Goal: Transaction & Acquisition: Purchase product/service

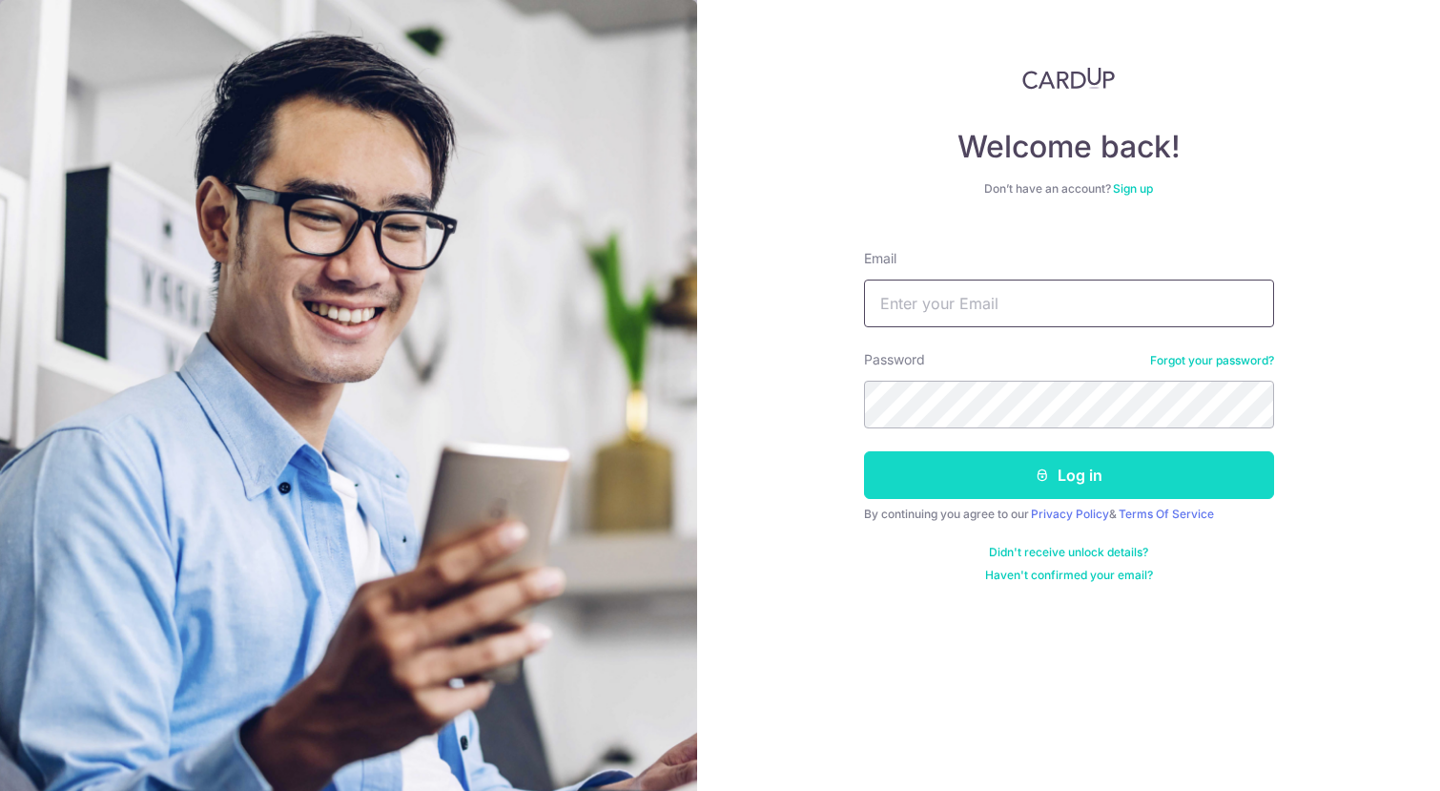
type input "[EMAIL_ADDRESS][DOMAIN_NAME]"
click at [1104, 483] on button "Log in" at bounding box center [1069, 475] width 410 height 48
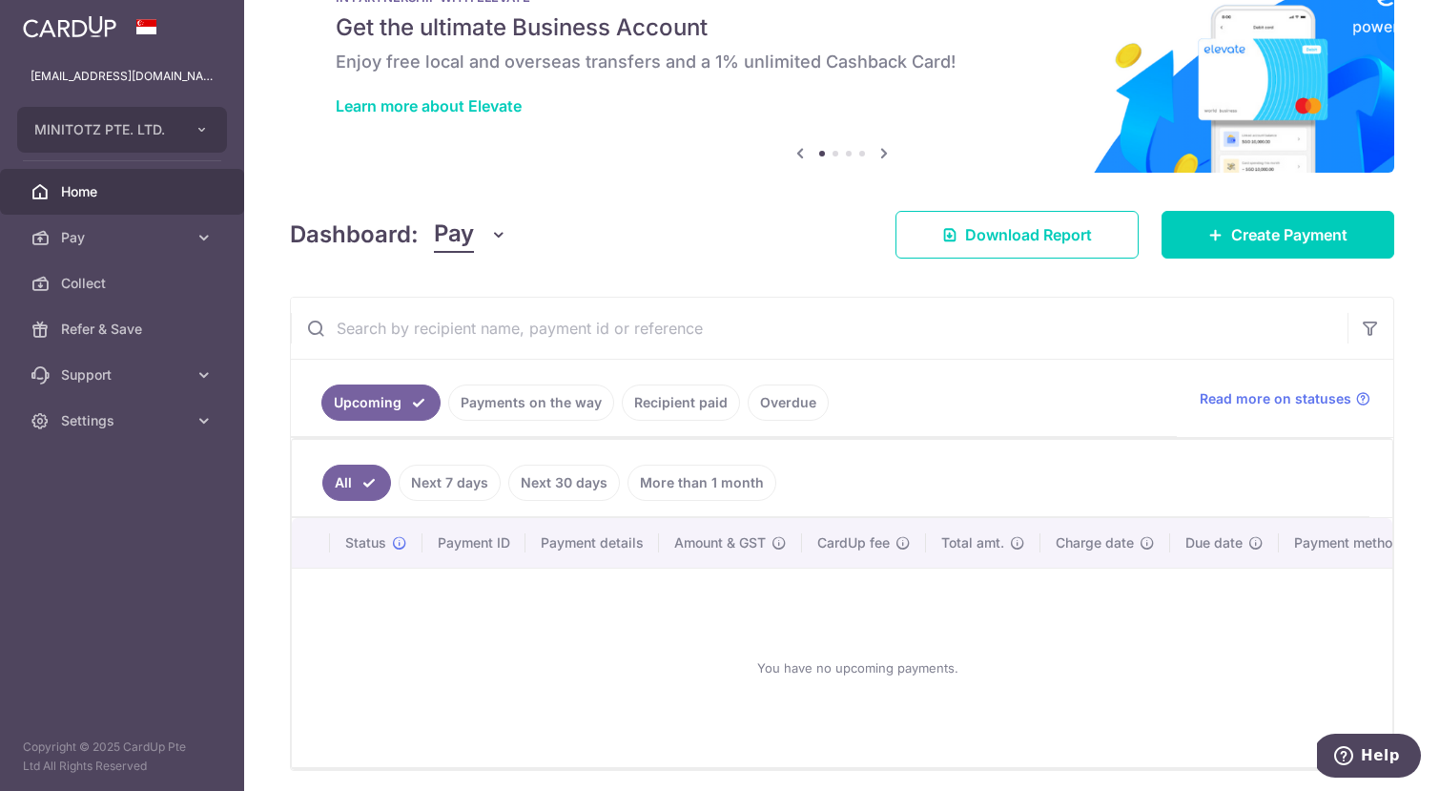
scroll to position [152, 0]
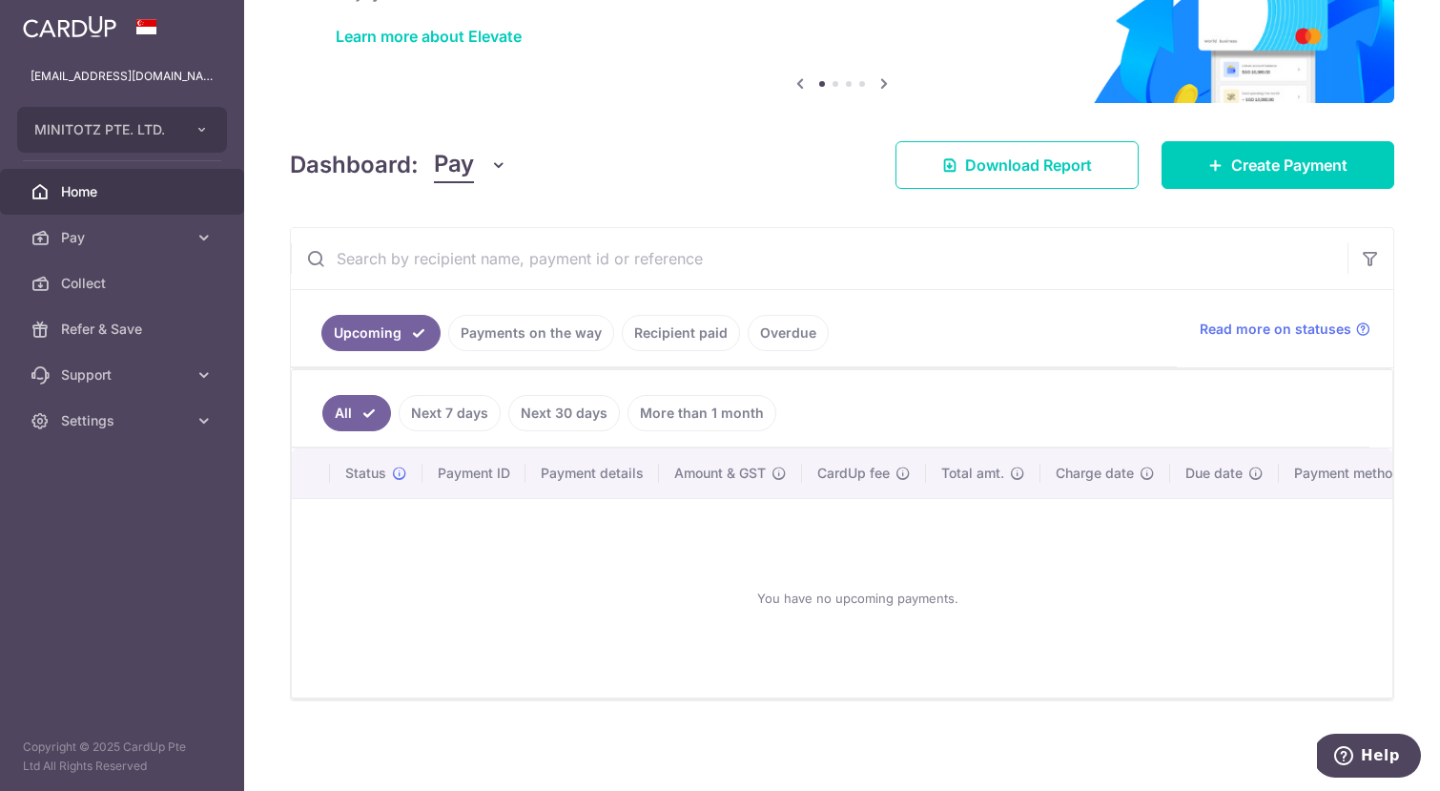
click at [662, 318] on link "Recipient paid" at bounding box center [681, 333] width 118 height 36
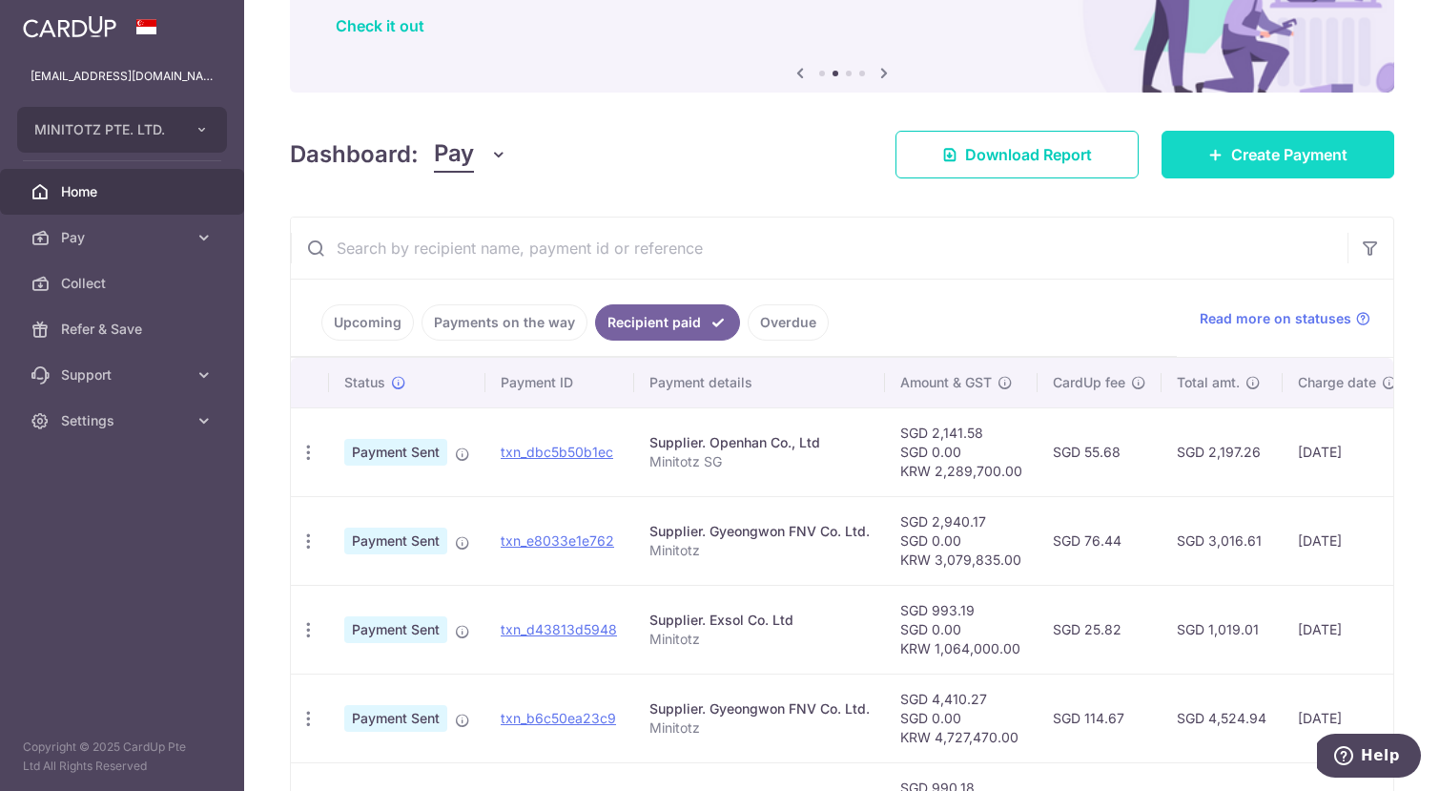
click at [1337, 155] on link "Create Payment" at bounding box center [1278, 155] width 233 height 48
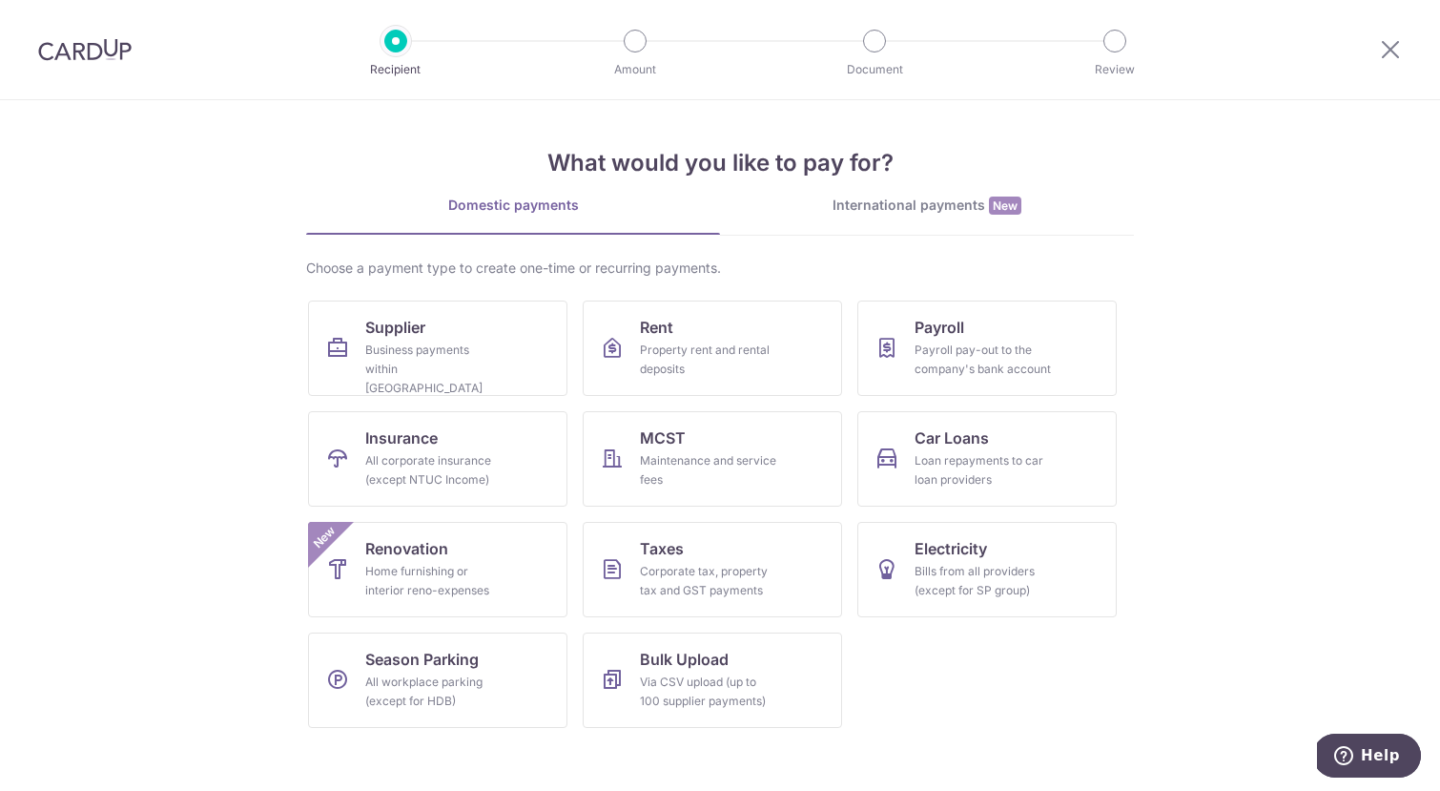
click at [927, 213] on div "International payments New" at bounding box center [927, 206] width 414 height 20
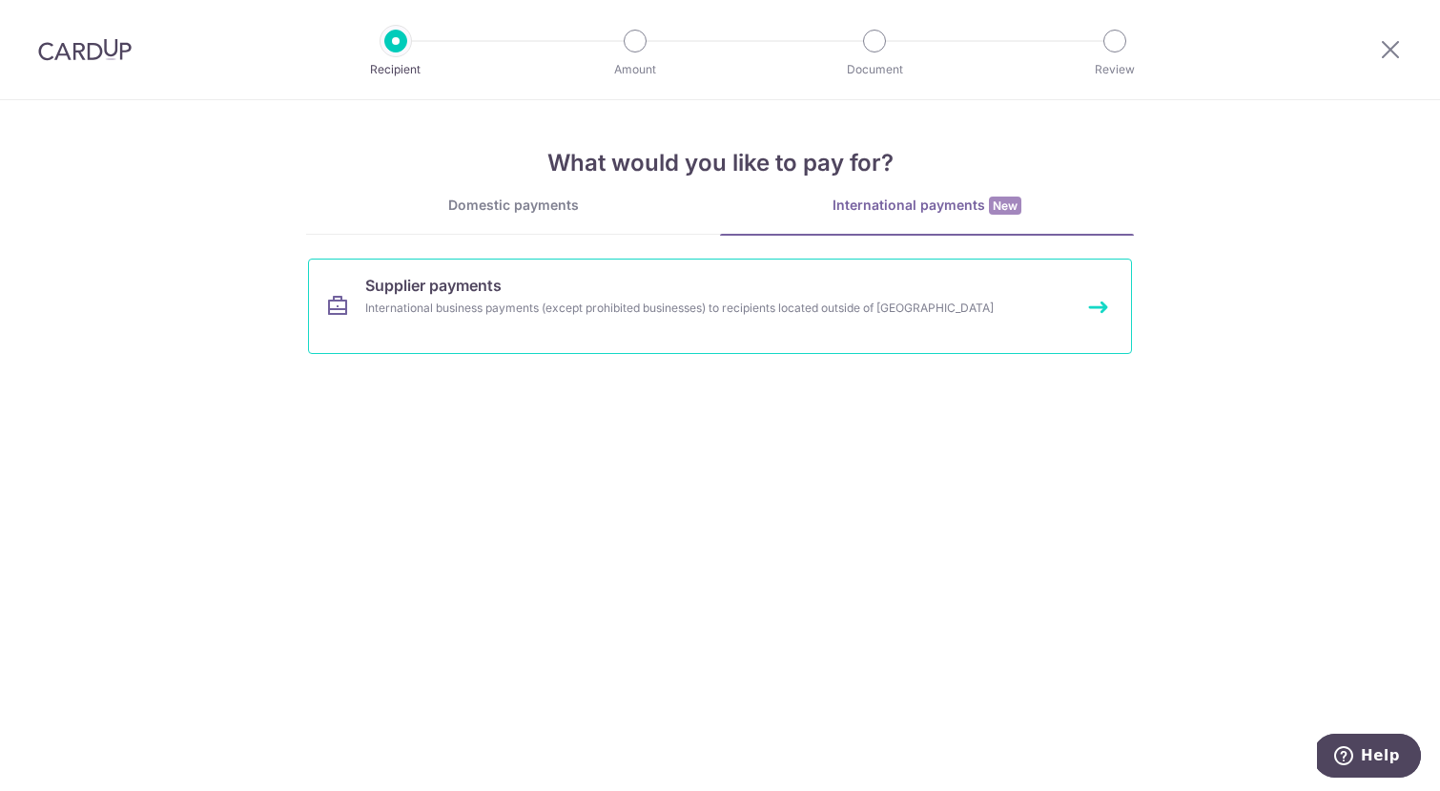
click at [755, 301] on div "International business payments (except prohibited businesses) to recipients lo…" at bounding box center [694, 308] width 659 height 19
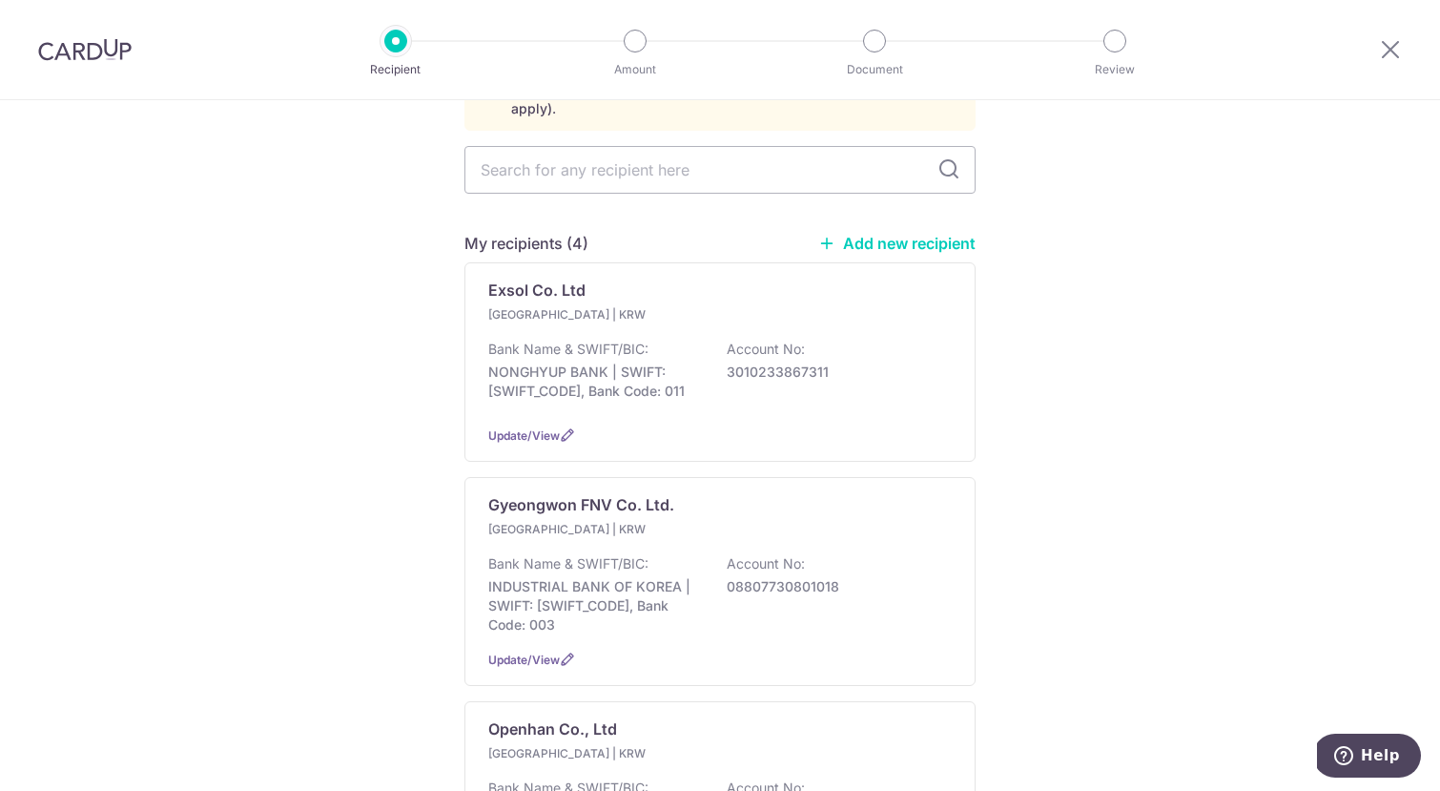
scroll to position [233, 0]
